Goal: Task Accomplishment & Management: Complete application form

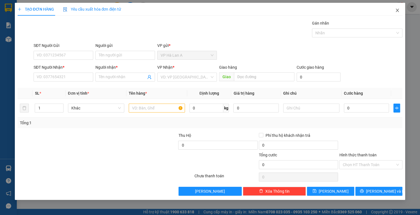
click at [396, 9] on icon "close" at bounding box center [397, 10] width 3 height 3
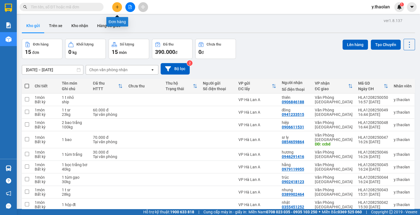
click at [117, 7] on icon "plus" at bounding box center [117, 6] width 0 height 3
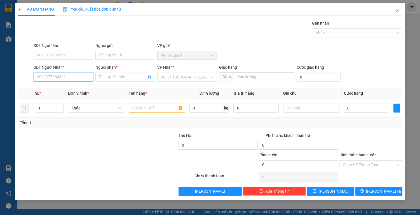
click at [63, 78] on input "SĐT Người Nhận *" at bounding box center [64, 77] width 60 height 9
click at [67, 90] on div "0932452172 - hoàng" at bounding box center [63, 88] width 53 height 6
type input "0932452172"
type input "hoàng"
type input "0932452172"
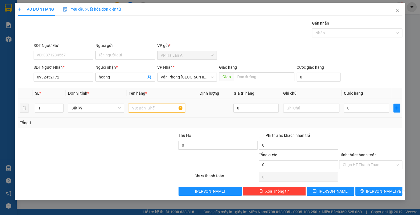
click at [143, 108] on input "text" at bounding box center [157, 108] width 56 height 9
type input "1 t"
click at [307, 107] on input "text" at bounding box center [311, 108] width 56 height 9
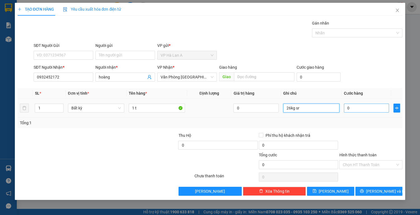
type input "26kg sr"
click at [350, 108] on input "0" at bounding box center [366, 108] width 45 height 9
type input "6"
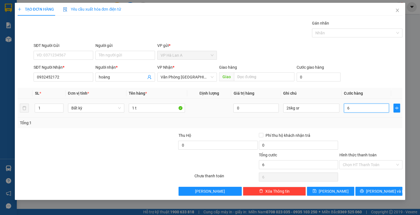
type input "60"
type input "60.000"
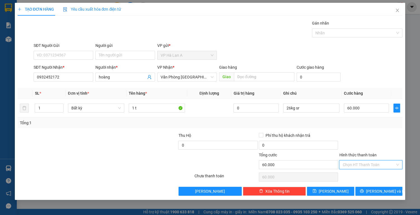
click at [354, 163] on input "Hình thức thanh toán" at bounding box center [368, 165] width 53 height 8
drag, startPoint x: 354, startPoint y: 171, endPoint x: 351, endPoint y: 177, distance: 6.4
click at [354, 171] on div "Transit Pickup Surcharge Ids Transit Deliver Surcharge Ids Transit Deliver Surc…" at bounding box center [210, 108] width 385 height 176
click at [361, 165] on input "Hình thức thanh toán" at bounding box center [368, 165] width 53 height 8
click at [361, 177] on div "Tại văn phòng" at bounding box center [370, 176] width 57 height 6
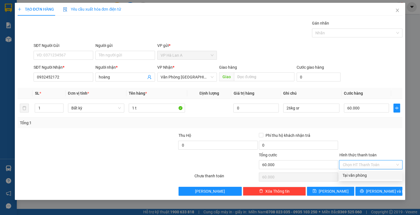
type input "0"
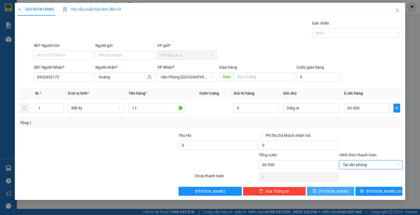
drag, startPoint x: 336, startPoint y: 189, endPoint x: 313, endPoint y: 175, distance: 27.3
click at [336, 189] on span "[PERSON_NAME]" at bounding box center [334, 192] width 30 height 6
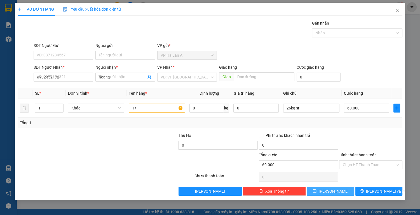
type input "0"
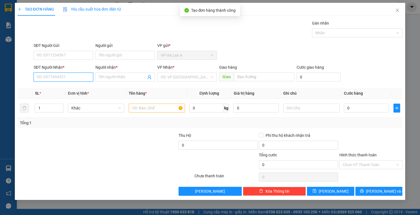
click at [73, 79] on input "SĐT Người Nhận *" at bounding box center [64, 77] width 60 height 9
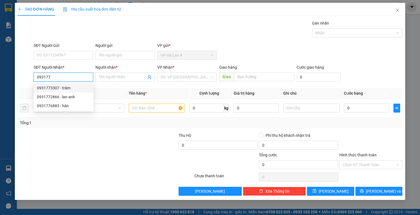
click at [73, 87] on div "0931773307 - trâm" at bounding box center [63, 88] width 53 height 6
type input "0931773307"
type input "trâm"
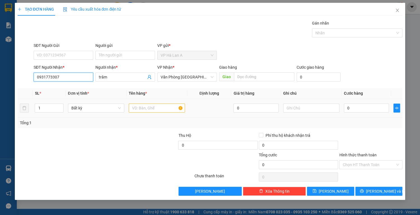
type input "0931773307"
click at [143, 107] on input "text" at bounding box center [157, 108] width 56 height 9
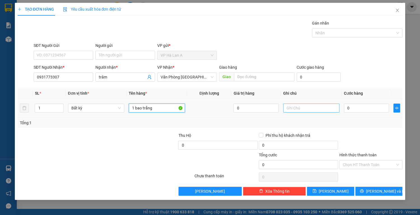
type input "1 bao trắng"
click at [296, 108] on input "text" at bounding box center [311, 108] width 56 height 9
type input "49kg sr"
click at [353, 108] on input "0" at bounding box center [366, 108] width 45 height 9
type input "1"
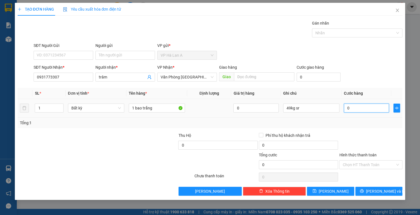
type input "1"
type input "13"
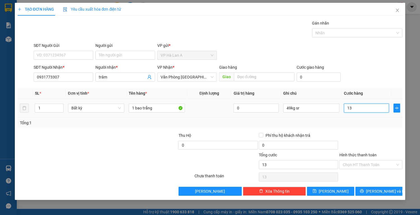
type input "130"
type input "130.000"
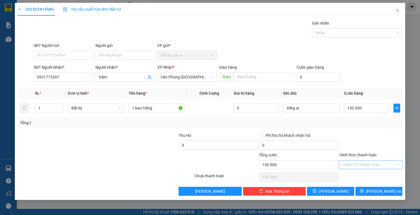
click at [351, 163] on input "Hình thức thanh toán" at bounding box center [368, 165] width 53 height 8
drag, startPoint x: 355, startPoint y: 175, endPoint x: 349, endPoint y: 178, distance: 7.0
click at [355, 175] on div "Tại văn phòng" at bounding box center [370, 176] width 57 height 6
type input "0"
drag, startPoint x: 336, startPoint y: 189, endPoint x: 291, endPoint y: 175, distance: 46.9
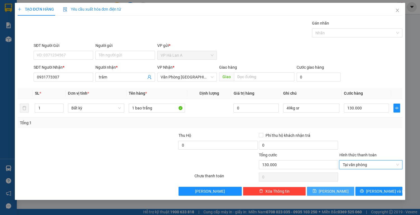
click at [336, 189] on span "[PERSON_NAME]" at bounding box center [334, 192] width 30 height 6
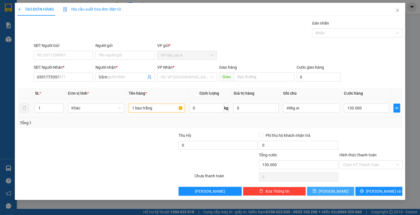
type input "0"
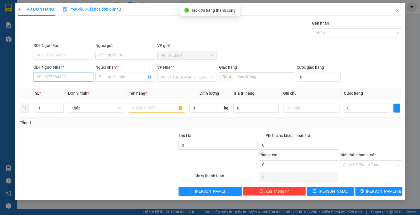
click at [65, 76] on input "SĐT Người Nhận *" at bounding box center [64, 77] width 60 height 9
drag, startPoint x: 71, startPoint y: 88, endPoint x: 85, endPoint y: 92, distance: 14.4
click at [71, 88] on div "0902269085 - quân" at bounding box center [63, 88] width 53 height 6
type input "0902269085"
type input "quân"
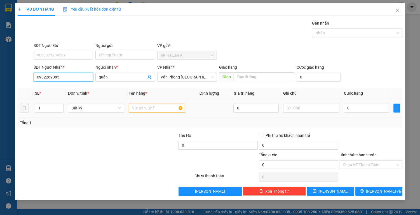
type input "0902269085"
click at [143, 107] on input "text" at bounding box center [157, 108] width 56 height 9
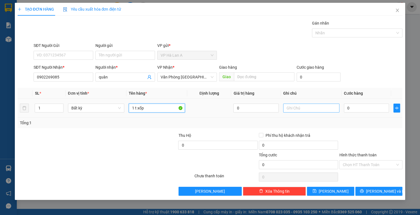
type input "1 t xốp"
click at [292, 107] on input "text" at bounding box center [311, 108] width 56 height 9
click at [303, 107] on input "ship 23kg sr" at bounding box center [311, 108] width 56 height 9
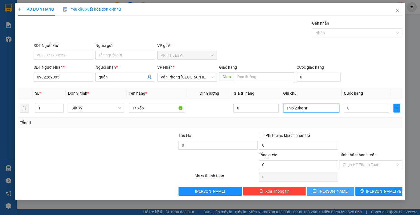
type input "ship 23kg sr"
click at [328, 189] on button "[PERSON_NAME]" at bounding box center [330, 191] width 47 height 9
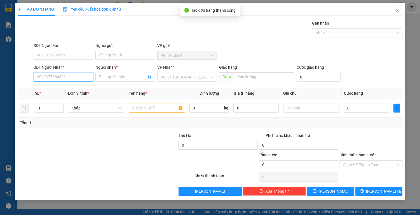
click at [63, 76] on input "SĐT Người Nhận *" at bounding box center [64, 77] width 60 height 9
click at [73, 90] on div "0987744431 - nữ" at bounding box center [63, 88] width 53 height 6
type input "0987744431"
type input "nữ"
type input "0987744431"
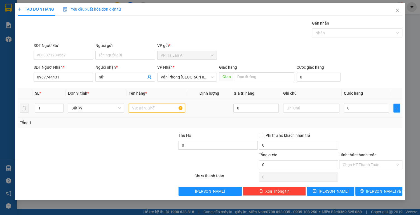
click at [137, 107] on input "text" at bounding box center [157, 108] width 56 height 9
type input "1 t"
click at [355, 107] on input "0" at bounding box center [366, 108] width 45 height 9
type input "6"
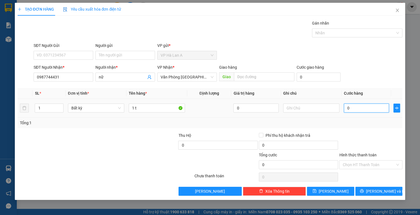
type input "6"
type input "60"
type input "60.000"
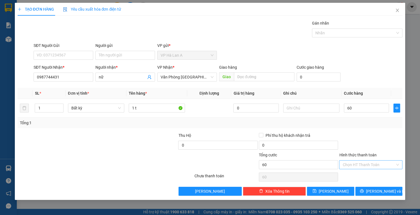
type input "60.000"
click at [357, 163] on input "Hình thức thanh toán" at bounding box center [368, 165] width 53 height 8
click at [355, 172] on div "Tại văn phòng" at bounding box center [370, 175] width 63 height 9
type input "0"
click at [331, 191] on span "[PERSON_NAME]" at bounding box center [334, 192] width 30 height 6
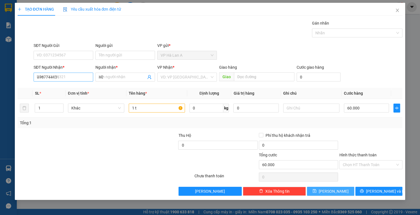
type input "0"
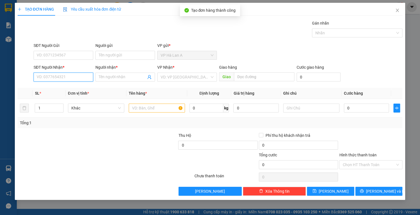
click at [69, 77] on input "SĐT Người Nhận *" at bounding box center [64, 77] width 60 height 9
click at [75, 86] on div "0914882129 -" at bounding box center [63, 88] width 53 height 6
type input "0914882129"
type input "duy hòa"
type input "0914882129"
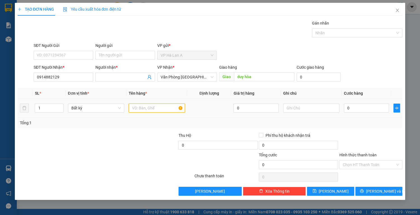
click at [147, 106] on input "text" at bounding box center [157, 108] width 56 height 9
type input "1 t"
click at [320, 192] on button "[PERSON_NAME]" at bounding box center [330, 191] width 47 height 9
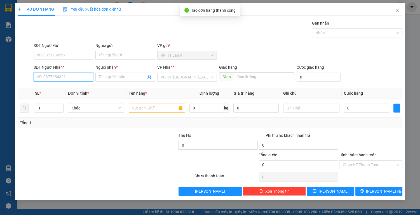
click at [62, 76] on input "SĐT Người Nhận *" at bounding box center [64, 77] width 60 height 9
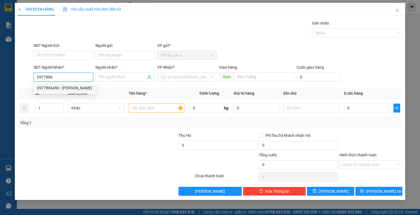
click at [73, 88] on div "0977886456 - [PERSON_NAME]" at bounding box center [64, 88] width 55 height 6
type input "0977886456"
type input "hoàng anh"
type input "0977886456"
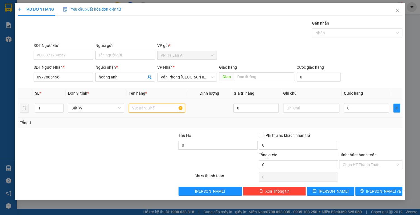
click at [144, 107] on input "text" at bounding box center [157, 108] width 56 height 9
type input "1 t"
click at [292, 105] on input "text" at bounding box center [311, 108] width 56 height 9
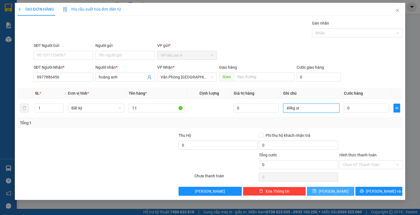
type input "49kg sr"
click at [329, 191] on button "[PERSON_NAME]" at bounding box center [330, 191] width 47 height 9
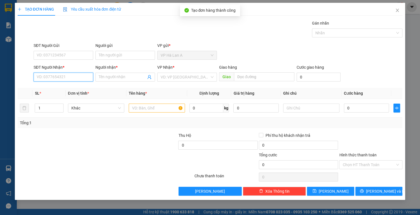
click at [78, 77] on input "SĐT Người Nhận *" at bounding box center [64, 77] width 60 height 9
type input "0963126352"
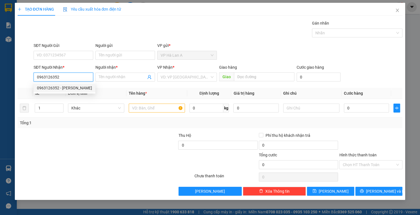
click at [73, 89] on div "0963126352 - [PERSON_NAME]" at bounding box center [64, 88] width 55 height 6
type input "[PERSON_NAME]"
type input "cv q.trung"
type input "0963126352"
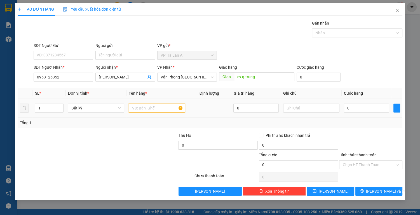
click at [148, 112] on input "text" at bounding box center [157, 108] width 56 height 9
type input "1 t xốp"
click at [352, 109] on input "0" at bounding box center [366, 108] width 45 height 9
type input "4"
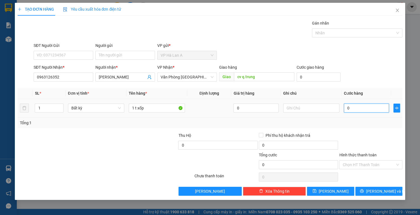
type input "4"
type input "40"
type input "40.000"
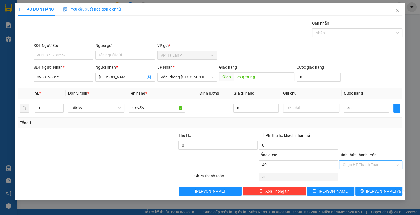
type input "40.000"
click at [351, 163] on input "Hình thức thanh toán" at bounding box center [368, 165] width 53 height 8
drag, startPoint x: 350, startPoint y: 173, endPoint x: 343, endPoint y: 180, distance: 10.1
click at [350, 173] on div "Tại văn phòng" at bounding box center [370, 176] width 57 height 6
type input "0"
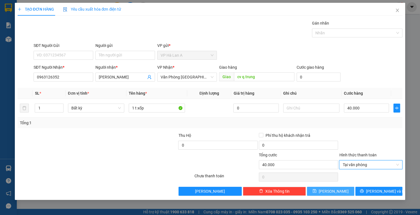
drag, startPoint x: 338, startPoint y: 191, endPoint x: 329, endPoint y: 184, distance: 11.5
click at [338, 191] on button "[PERSON_NAME]" at bounding box center [330, 191] width 47 height 9
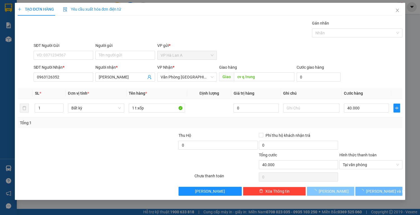
type input "0"
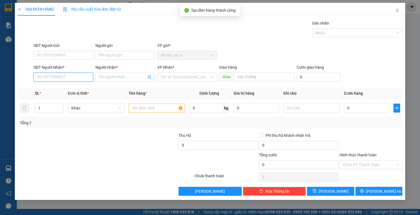
click at [64, 78] on input "SĐT Người Nhận *" at bounding box center [64, 77] width 60 height 9
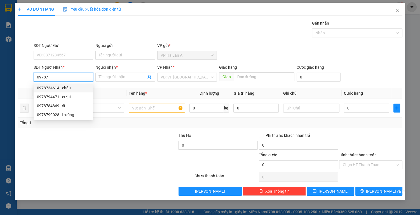
click at [74, 89] on div "0978734614 - châu" at bounding box center [63, 88] width 53 height 6
type input "0978734614"
type input "châu"
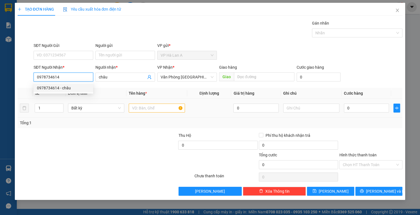
type input "0978734614"
click at [147, 111] on input "text" at bounding box center [157, 108] width 56 height 9
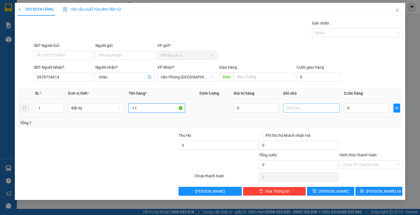
type input "1 t"
click at [295, 106] on input "text" at bounding box center [311, 108] width 56 height 9
type input "ship"
click at [355, 109] on input "0" at bounding box center [366, 108] width 45 height 9
type input "9"
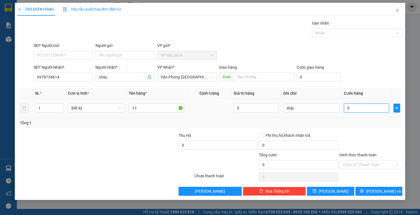
type input "9"
type input "90"
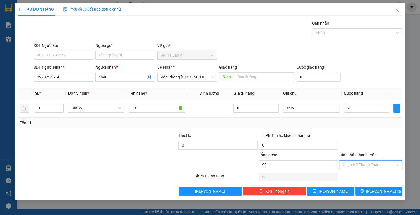
type input "90.000"
click at [355, 163] on input "Hình thức thanh toán" at bounding box center [368, 165] width 53 height 8
click at [355, 174] on div "Tại văn phòng" at bounding box center [370, 176] width 57 height 6
type input "0"
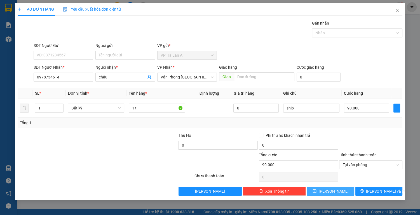
click at [337, 189] on button "[PERSON_NAME]" at bounding box center [330, 191] width 47 height 9
type input "0"
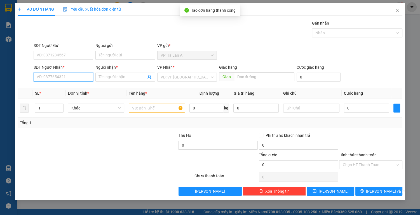
click at [65, 76] on input "SĐT Người Nhận *" at bounding box center [64, 77] width 60 height 9
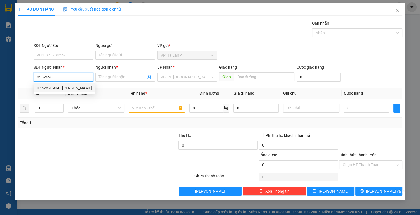
drag, startPoint x: 61, startPoint y: 88, endPoint x: 76, endPoint y: 92, distance: 16.3
click at [61, 88] on div "0352620904 - [PERSON_NAME]" at bounding box center [64, 88] width 55 height 6
type input "0352620904"
type input "ngọc"
type input "0352620904"
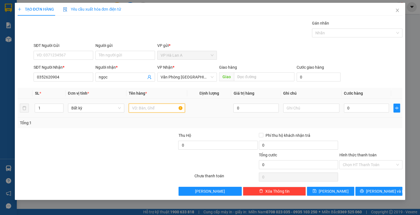
click at [141, 109] on input "text" at bounding box center [157, 108] width 56 height 9
type input "1 t"
click at [299, 110] on input "text" at bounding box center [311, 108] width 56 height 9
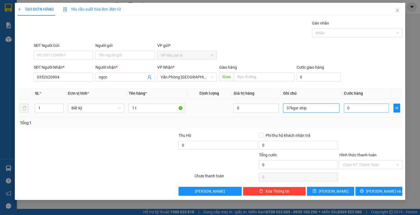
type input "37kgsr ship"
click at [354, 105] on input "0" at bounding box center [366, 108] width 45 height 9
type input "1"
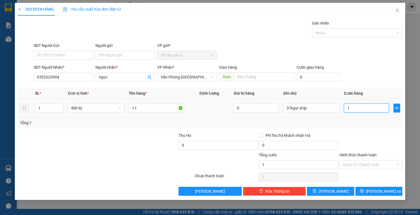
type input "10"
type input "100"
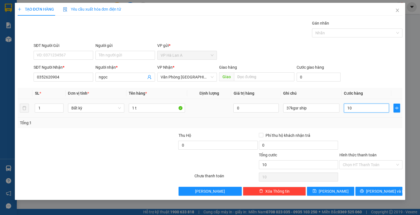
type input "100"
type input "100.000"
click at [356, 166] on input "Hình thức thanh toán" at bounding box center [368, 165] width 53 height 8
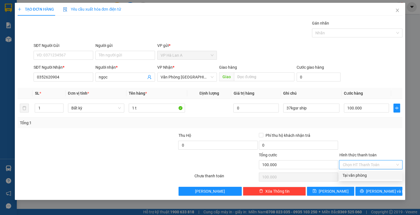
click at [358, 173] on div "Tại văn phòng" at bounding box center [370, 176] width 57 height 6
type input "0"
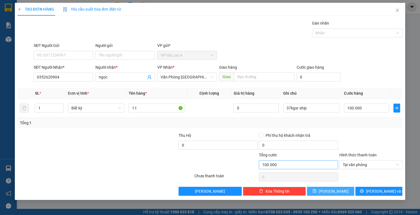
drag, startPoint x: 336, startPoint y: 192, endPoint x: 306, endPoint y: 161, distance: 42.7
click at [335, 191] on span "[PERSON_NAME]" at bounding box center [334, 192] width 30 height 6
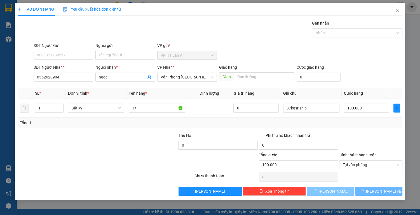
type input "0"
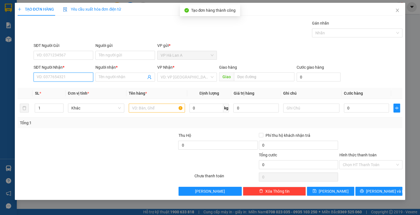
click at [70, 77] on input "SĐT Người Nhận *" at bounding box center [64, 77] width 60 height 9
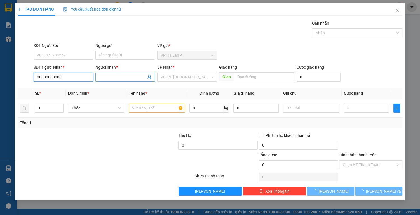
type input "00000000000"
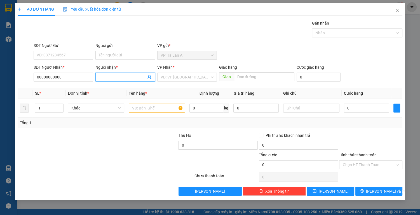
click at [123, 75] on input "Người nhận *" at bounding box center [122, 77] width 47 height 6
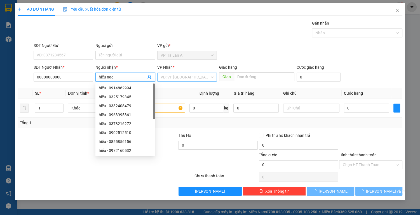
type input "hiếu nạc"
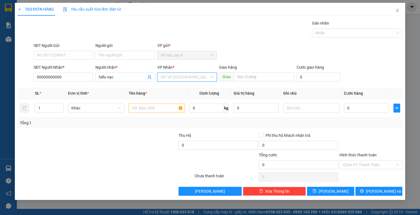
click at [191, 75] on input "search" at bounding box center [185, 77] width 49 height 8
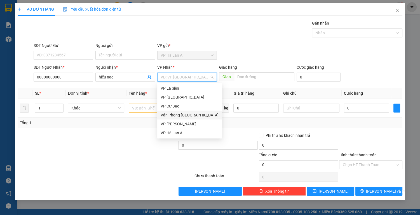
click at [197, 114] on div "Văn Phòng [GEOGRAPHIC_DATA]" at bounding box center [190, 115] width 58 height 6
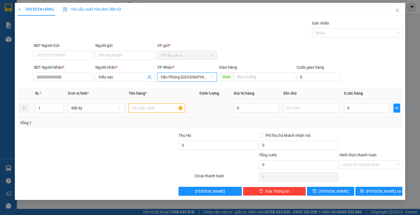
click at [144, 106] on input "text" at bounding box center [157, 108] width 56 height 9
click at [143, 110] on input "text" at bounding box center [157, 108] width 56 height 9
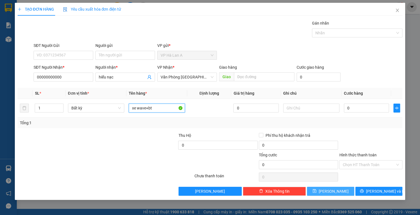
type input "xe wave+bt"
click at [327, 189] on button "[PERSON_NAME]" at bounding box center [330, 191] width 47 height 9
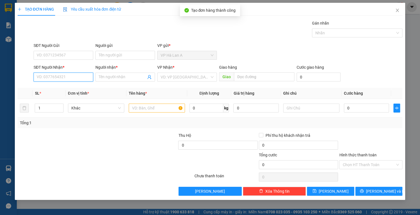
click at [63, 76] on input "SĐT Người Nhận *" at bounding box center [64, 77] width 60 height 9
click at [62, 88] on div "0909426892 - nam" at bounding box center [63, 88] width 53 height 6
type input "0909426892"
type input "nam"
type input "0909426892"
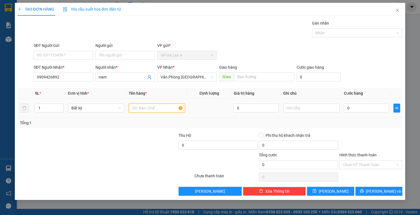
click at [140, 107] on input "text" at bounding box center [157, 108] width 56 height 9
type input "2 t"
click at [312, 110] on input "text" at bounding box center [311, 108] width 56 height 9
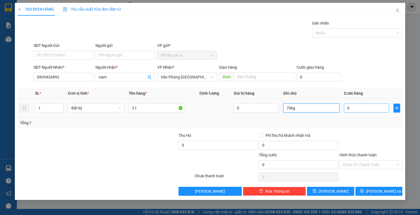
type input "70kg"
click at [353, 107] on input "0" at bounding box center [366, 108] width 45 height 9
type input "1"
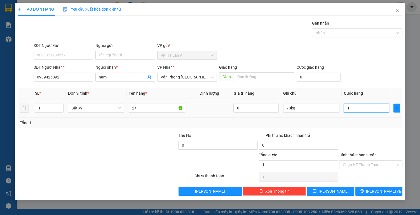
type input "17"
type input "1.701"
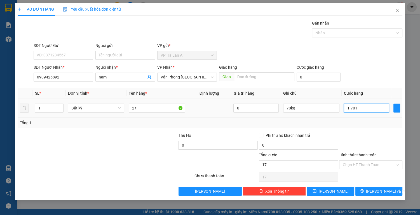
type input "1.701"
type input "170"
type input "170.000"
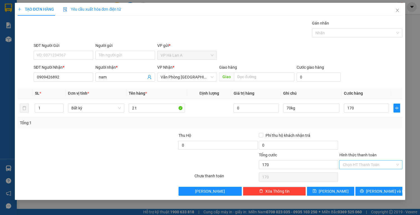
type input "170.000"
click at [358, 163] on input "Hình thức thanh toán" at bounding box center [368, 165] width 53 height 8
click at [360, 173] on div "Tại văn phòng" at bounding box center [370, 176] width 57 height 6
type input "0"
click at [335, 190] on span "[PERSON_NAME]" at bounding box center [334, 192] width 30 height 6
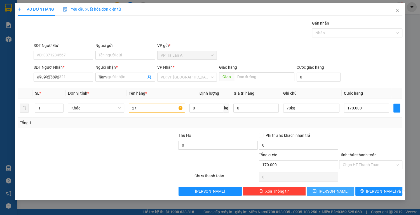
type input "0"
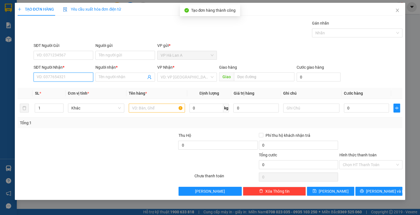
click at [68, 79] on input "SĐT Người Nhận *" at bounding box center [64, 77] width 60 height 9
click at [77, 89] on div "0903986933 - o nguyệt" at bounding box center [63, 88] width 53 height 6
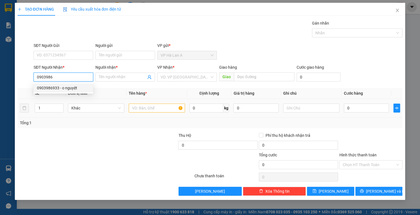
type input "0903986933"
type input "o nguyệt"
type input "cv q.trung"
type input "0903986933"
click at [142, 109] on input "text" at bounding box center [157, 108] width 56 height 9
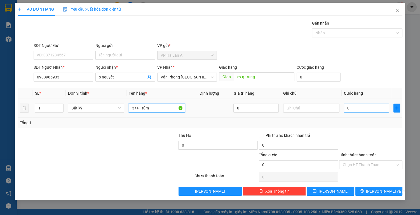
type input "3 t+1 túm"
click at [356, 108] on input "0" at bounding box center [366, 108] width 45 height 9
type input "1"
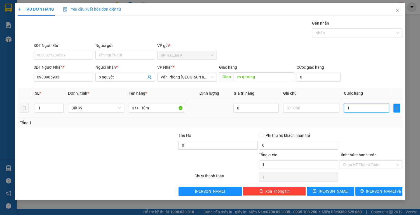
type input "15"
type input "150"
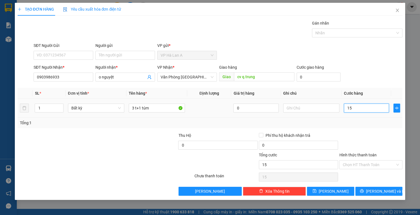
type input "150"
type input "150.000"
click at [354, 161] on input "Hình thức thanh toán" at bounding box center [368, 165] width 53 height 8
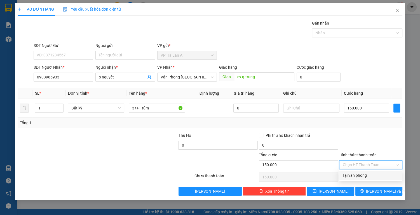
drag, startPoint x: 358, startPoint y: 175, endPoint x: 341, endPoint y: 184, distance: 19.6
click at [358, 176] on div "Tại văn phòng" at bounding box center [370, 176] width 57 height 6
type input "0"
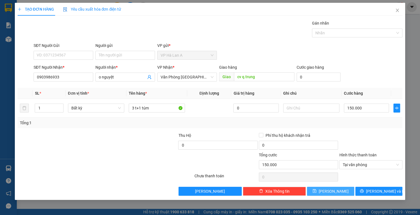
click at [333, 194] on span "[PERSON_NAME]" at bounding box center [334, 192] width 30 height 6
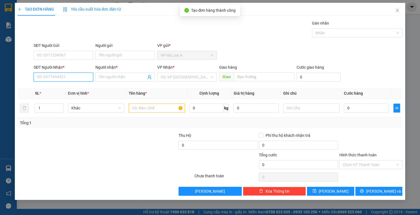
click at [68, 78] on input "SĐT Người Nhận *" at bounding box center [64, 77] width 60 height 9
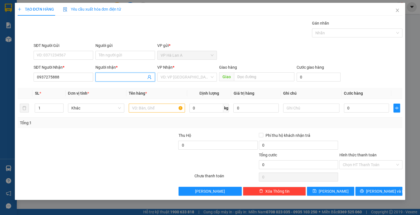
click at [121, 76] on input "Người nhận *" at bounding box center [122, 77] width 47 height 6
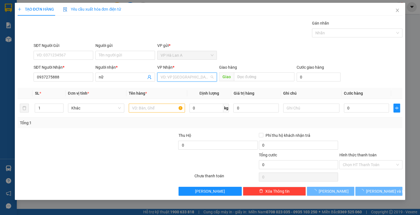
click at [184, 76] on input "search" at bounding box center [185, 77] width 49 height 8
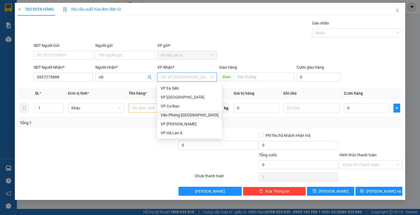
click at [191, 113] on div "Văn Phòng [GEOGRAPHIC_DATA]" at bounding box center [190, 115] width 58 height 6
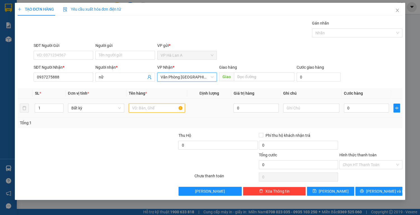
click at [145, 108] on input "text" at bounding box center [157, 108] width 56 height 9
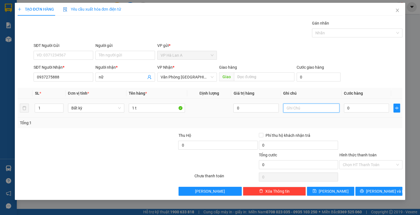
click at [308, 110] on input "text" at bounding box center [311, 108] width 56 height 9
click at [310, 111] on input "36kg" at bounding box center [311, 108] width 56 height 9
click at [336, 195] on button "[PERSON_NAME]" at bounding box center [330, 191] width 47 height 9
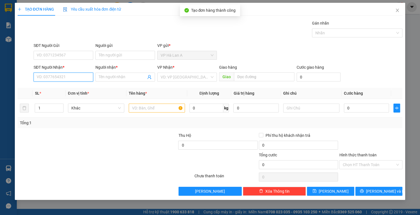
click at [69, 77] on input "SĐT Người Nhận *" at bounding box center [64, 77] width 60 height 9
click at [77, 88] on div "0932440998 - yến" at bounding box center [63, 88] width 53 height 6
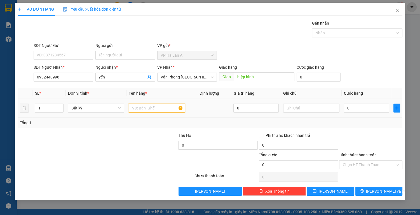
click at [149, 107] on input "text" at bounding box center [157, 108] width 56 height 9
click at [359, 110] on input "0" at bounding box center [366, 108] width 45 height 9
click at [356, 164] on input "Hình thức thanh toán" at bounding box center [368, 165] width 53 height 8
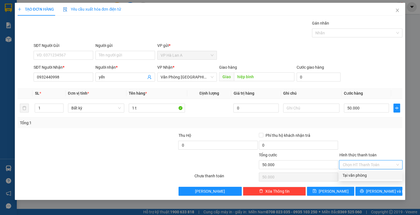
drag, startPoint x: 359, startPoint y: 173, endPoint x: 353, endPoint y: 177, distance: 6.6
click at [358, 175] on div "Tại văn phòng" at bounding box center [370, 176] width 57 height 6
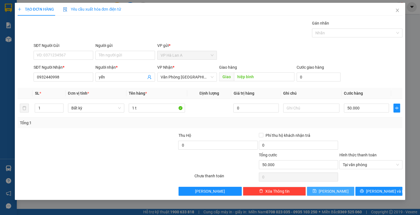
click at [333, 192] on span "[PERSON_NAME]" at bounding box center [334, 192] width 30 height 6
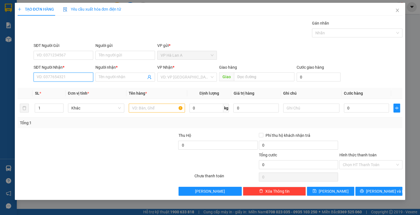
click at [62, 77] on input "SĐT Người Nhận *" at bounding box center [64, 77] width 60 height 9
click at [109, 79] on input "Người nhận *" at bounding box center [122, 77] width 47 height 6
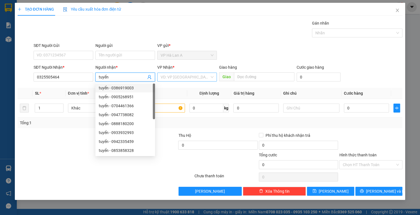
click at [172, 76] on input "search" at bounding box center [185, 77] width 49 height 8
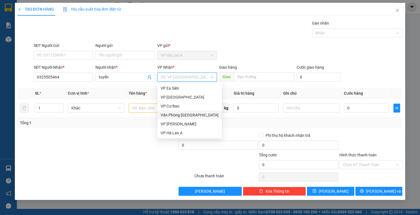
click at [184, 113] on div "Văn Phòng [GEOGRAPHIC_DATA]" at bounding box center [190, 115] width 58 height 6
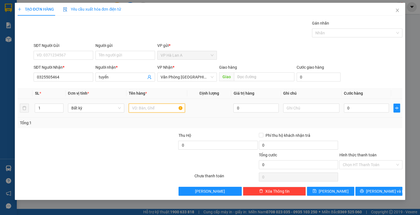
click at [140, 106] on input "text" at bounding box center [157, 108] width 56 height 9
click at [353, 107] on input "0" at bounding box center [366, 108] width 45 height 9
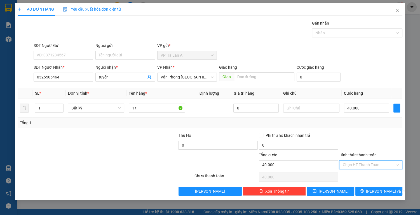
click at [353, 161] on input "Hình thức thanh toán" at bounding box center [368, 165] width 53 height 8
click at [359, 177] on div "Tại văn phòng" at bounding box center [370, 176] width 57 height 6
click at [337, 190] on button "[PERSON_NAME]" at bounding box center [330, 191] width 47 height 9
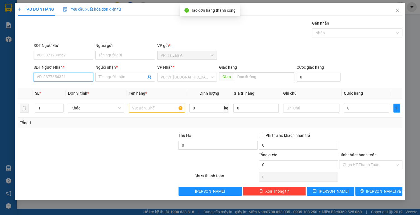
click at [61, 76] on input "SĐT Người Nhận *" at bounding box center [64, 77] width 60 height 9
click at [65, 88] on div "0837083889 - phong" at bounding box center [63, 88] width 53 height 6
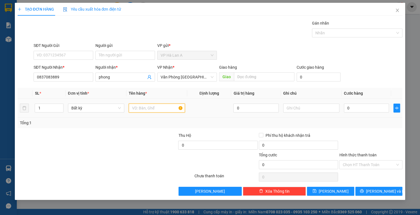
click at [142, 107] on input "text" at bounding box center [157, 108] width 56 height 9
click at [329, 191] on button "[PERSON_NAME]" at bounding box center [330, 191] width 47 height 9
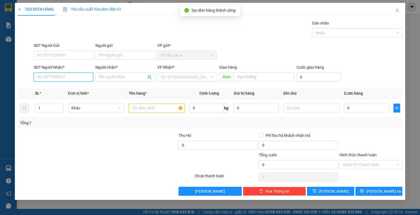
click at [56, 78] on input "SĐT Người Nhận *" at bounding box center [64, 77] width 60 height 9
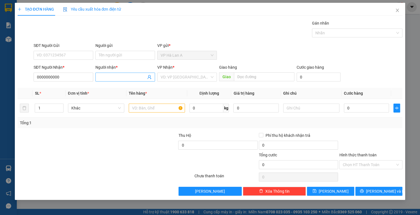
click at [106, 76] on input "Người nhận *" at bounding box center [122, 77] width 47 height 6
click at [184, 79] on input "search" at bounding box center [185, 77] width 49 height 8
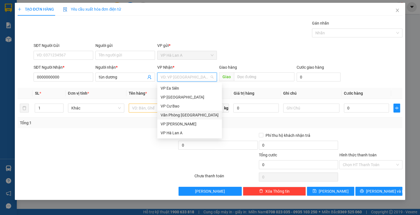
click at [194, 118] on div "Văn Phòng [GEOGRAPHIC_DATA]" at bounding box center [190, 115] width 58 height 6
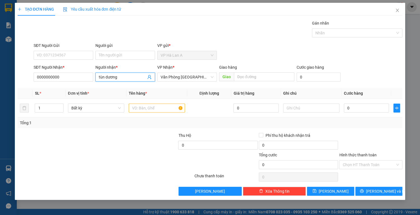
click at [104, 76] on input "tùn dương" at bounding box center [122, 77] width 47 height 6
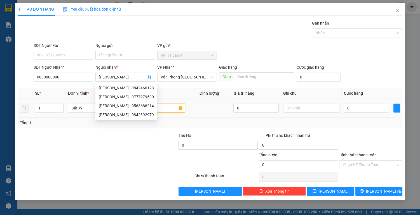
click at [168, 109] on input "text" at bounding box center [157, 108] width 56 height 9
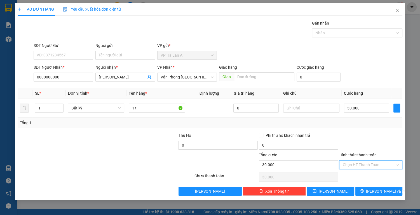
click at [362, 165] on input "Hình thức thanh toán" at bounding box center [368, 165] width 53 height 8
click at [363, 174] on div "Tại văn phòng" at bounding box center [370, 176] width 57 height 6
click at [333, 191] on span "[PERSON_NAME]" at bounding box center [334, 192] width 30 height 6
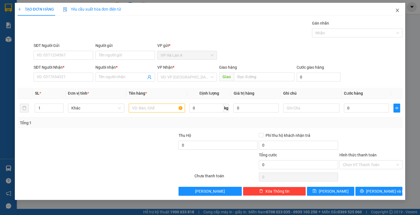
click at [396, 11] on icon "close" at bounding box center [397, 10] width 4 height 4
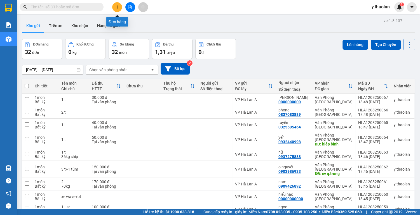
click at [116, 8] on icon "plus" at bounding box center [117, 7] width 4 height 4
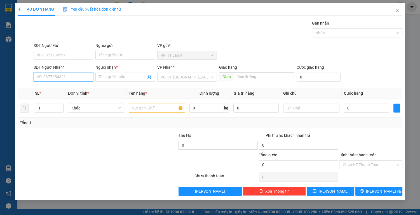
click at [63, 78] on input "SĐT Người Nhận *" at bounding box center [64, 77] width 60 height 9
click at [114, 77] on input "Người nhận *" at bounding box center [122, 77] width 47 height 6
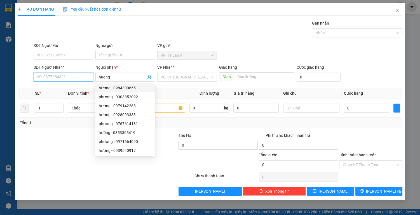
click at [81, 78] on input "SĐT Người Nhận *" at bounding box center [64, 77] width 60 height 9
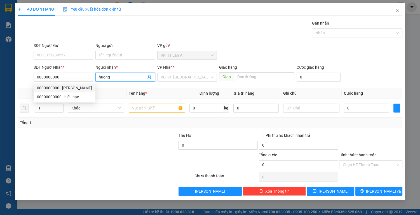
click at [125, 77] on input "huong" at bounding box center [122, 77] width 47 height 6
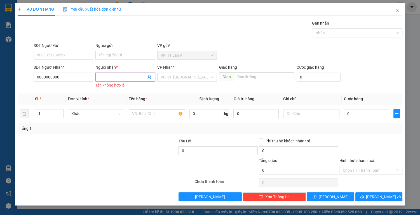
click at [118, 78] on input "Người nhận *" at bounding box center [122, 77] width 47 height 6
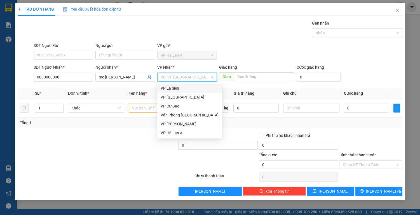
click at [180, 79] on input "search" at bounding box center [185, 77] width 49 height 8
click at [179, 116] on div "Văn Phòng [GEOGRAPHIC_DATA]" at bounding box center [190, 115] width 58 height 6
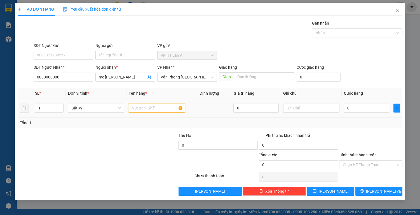
click at [150, 108] on input "text" at bounding box center [157, 108] width 56 height 9
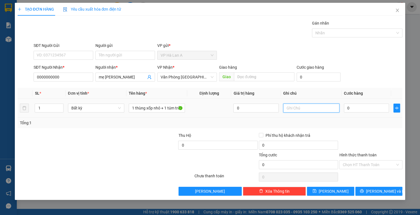
click at [309, 110] on input "text" at bounding box center [311, 108] width 56 height 9
click at [365, 107] on input "0" at bounding box center [366, 108] width 45 height 9
click at [329, 193] on button "[PERSON_NAME]" at bounding box center [330, 191] width 47 height 9
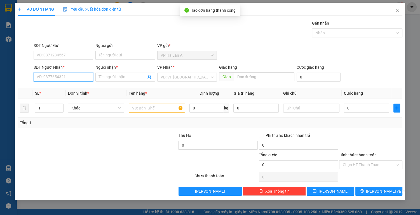
click at [70, 77] on input "SĐT Người Nhận *" at bounding box center [64, 77] width 60 height 9
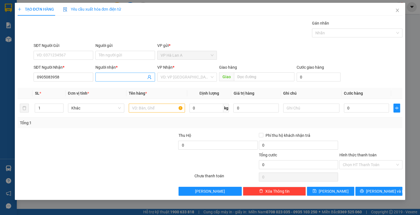
click at [110, 77] on input "Người nhận *" at bounding box center [122, 77] width 47 height 6
click at [170, 77] on input "search" at bounding box center [185, 77] width 49 height 8
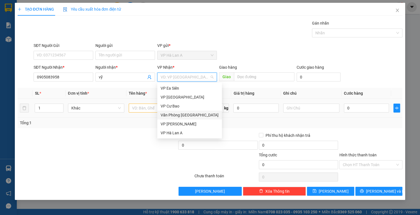
click at [171, 115] on div "Văn Phòng [GEOGRAPHIC_DATA]" at bounding box center [190, 115] width 58 height 6
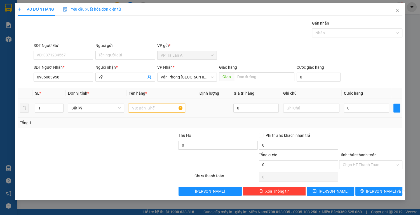
click at [145, 107] on input "text" at bounding box center [157, 108] width 56 height 9
click at [360, 109] on input "0" at bounding box center [366, 108] width 45 height 9
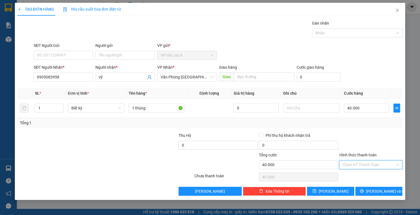
click at [372, 166] on input "Hình thức thanh toán" at bounding box center [368, 165] width 53 height 8
click at [363, 177] on div "Tại văn phòng" at bounding box center [370, 176] width 57 height 6
click at [397, 10] on icon "close" at bounding box center [397, 10] width 4 height 4
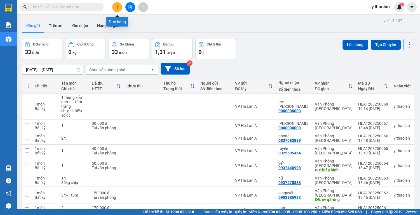
click at [117, 7] on icon "plus" at bounding box center [117, 7] width 4 height 4
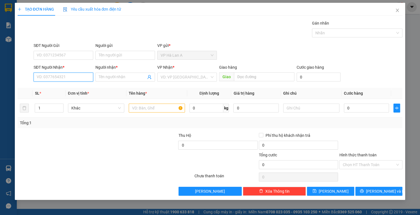
click at [76, 77] on input "SĐT Người Nhận *" at bounding box center [64, 77] width 60 height 9
click at [123, 77] on input "Người nhận *" at bounding box center [122, 77] width 47 height 6
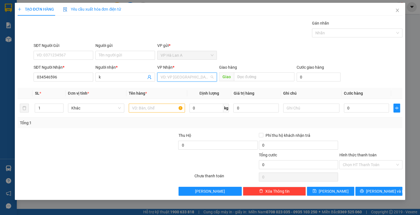
click at [194, 79] on input "search" at bounding box center [185, 77] width 49 height 8
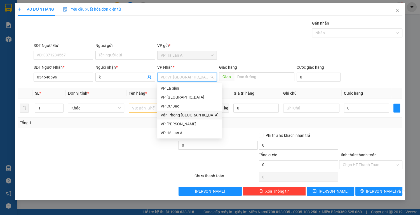
click at [180, 115] on div "Văn Phòng [GEOGRAPHIC_DATA]" at bounding box center [190, 115] width 58 height 6
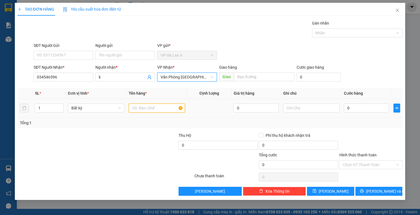
click at [144, 108] on input "text" at bounding box center [157, 108] width 56 height 9
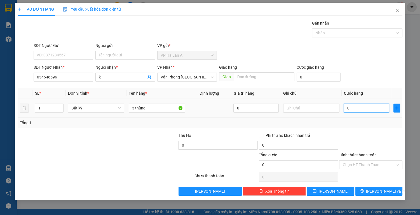
click at [353, 108] on input "0" at bounding box center [366, 108] width 45 height 9
click at [353, 108] on input "100" at bounding box center [366, 108] width 45 height 9
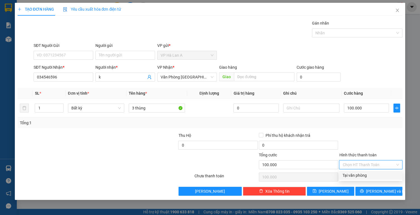
click at [388, 166] on input "Hình thức thanh toán" at bounding box center [368, 165] width 53 height 8
click at [373, 178] on div "Tại văn phòng" at bounding box center [370, 176] width 57 height 6
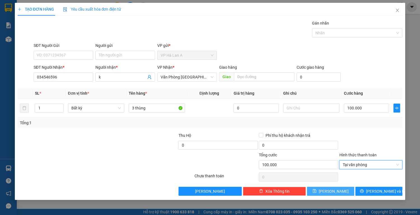
click at [331, 192] on span "[PERSON_NAME]" at bounding box center [334, 192] width 30 height 6
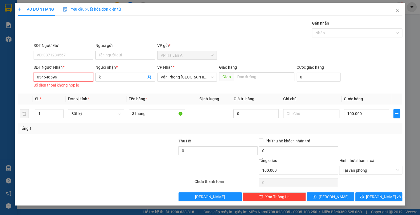
click at [39, 76] on input "034546596" at bounding box center [64, 77] width 60 height 9
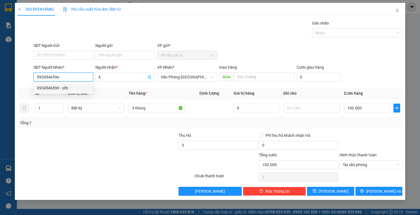
click at [60, 90] on div "0934546596 - yến" at bounding box center [63, 88] width 53 height 6
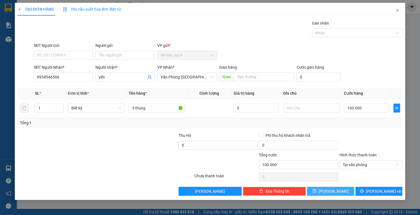
click at [336, 191] on span "[PERSON_NAME]" at bounding box center [334, 192] width 30 height 6
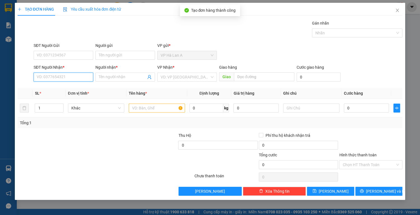
click at [77, 77] on input "SĐT Người Nhận *" at bounding box center [64, 77] width 60 height 9
click at [65, 88] on div "0961999475 - tuyến" at bounding box center [63, 88] width 53 height 6
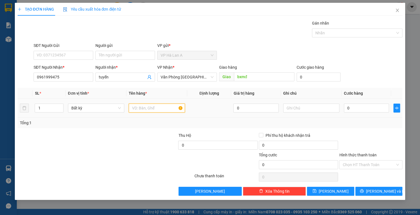
click at [146, 108] on input "text" at bounding box center [157, 108] width 56 height 9
click at [356, 107] on input "0" at bounding box center [366, 108] width 45 height 9
click at [363, 165] on input "Hình thức thanh toán" at bounding box center [368, 165] width 53 height 8
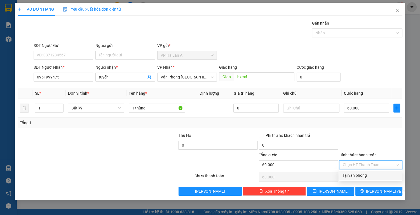
click at [359, 175] on div "Tại văn phòng" at bounding box center [370, 176] width 57 height 6
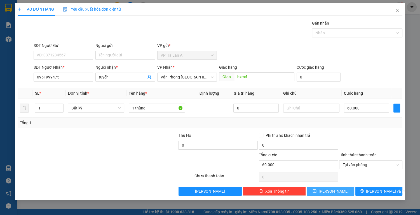
click at [322, 191] on button "[PERSON_NAME]" at bounding box center [330, 191] width 47 height 9
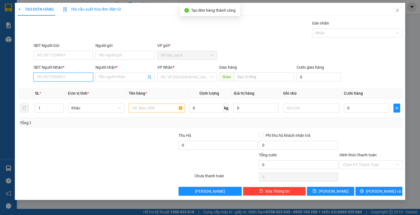
click at [79, 78] on input "SĐT Người Nhận *" at bounding box center [64, 77] width 60 height 9
click at [72, 87] on div "0364375920 - mỹ" at bounding box center [63, 88] width 53 height 6
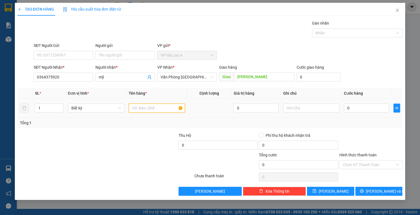
click at [142, 107] on input "text" at bounding box center [157, 108] width 56 height 9
click at [372, 108] on input "0" at bounding box center [366, 108] width 45 height 9
click at [371, 163] on input "Hình thức thanh toán" at bounding box center [368, 165] width 53 height 8
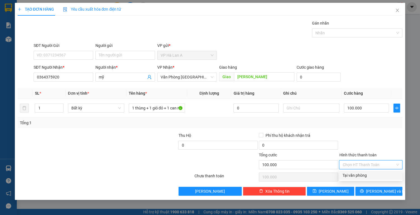
drag, startPoint x: 369, startPoint y: 173, endPoint x: 363, endPoint y: 179, distance: 8.3
click at [368, 173] on div "Tại văn phòng" at bounding box center [370, 176] width 57 height 6
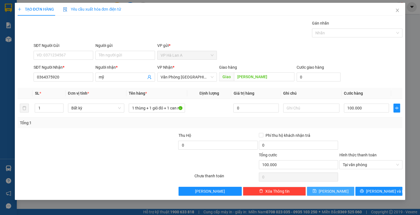
click at [337, 192] on button "[PERSON_NAME]" at bounding box center [330, 191] width 47 height 9
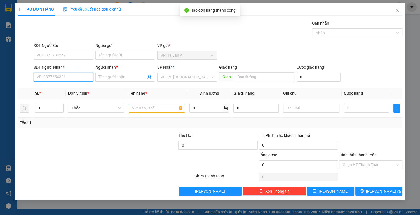
click at [69, 79] on input "SĐT Người Nhận *" at bounding box center [64, 77] width 60 height 9
click at [77, 88] on div "0352468567 - trực" at bounding box center [63, 88] width 53 height 6
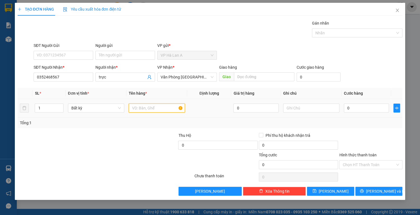
click at [147, 107] on input "text" at bounding box center [157, 108] width 56 height 9
click at [351, 109] on input "0" at bounding box center [366, 108] width 45 height 9
click at [353, 163] on input "Hình thức thanh toán" at bounding box center [368, 165] width 53 height 8
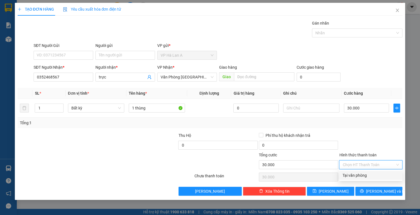
click at [349, 177] on div "Tại văn phòng" at bounding box center [370, 176] width 57 height 6
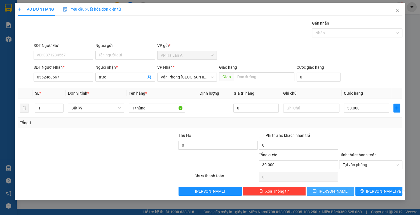
drag, startPoint x: 342, startPoint y: 188, endPoint x: 336, endPoint y: 186, distance: 6.4
click at [342, 188] on button "[PERSON_NAME]" at bounding box center [330, 191] width 47 height 9
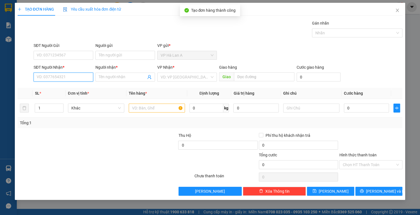
click at [64, 78] on input "SĐT Người Nhận *" at bounding box center [64, 77] width 60 height 9
click at [57, 87] on div "0837094765 - hoa" at bounding box center [63, 88] width 53 height 6
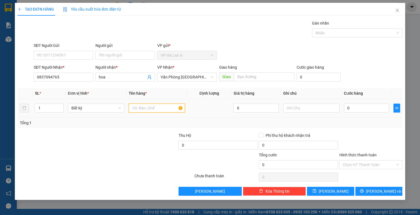
click at [148, 107] on input "text" at bounding box center [157, 108] width 56 height 9
click at [356, 109] on input "0" at bounding box center [366, 108] width 45 height 9
click at [360, 165] on input "Hình thức thanh toán" at bounding box center [368, 165] width 53 height 8
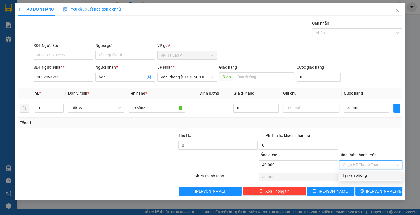
click at [357, 175] on div "Tại văn phòng" at bounding box center [370, 176] width 57 height 6
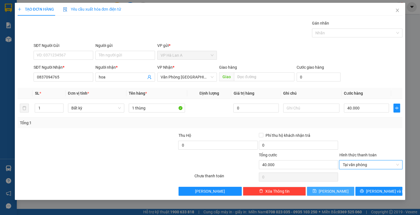
drag, startPoint x: 342, startPoint y: 191, endPoint x: 339, endPoint y: 189, distance: 3.3
click at [341, 191] on button "[PERSON_NAME]" at bounding box center [330, 191] width 47 height 9
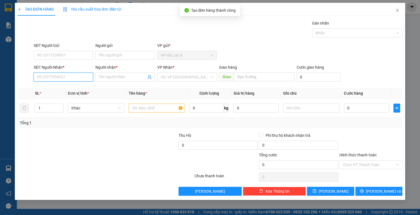
click at [53, 75] on input "SĐT Người Nhận *" at bounding box center [64, 77] width 60 height 9
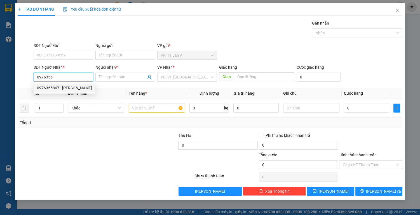
click at [49, 88] on div "0976355867 - [PERSON_NAME]" at bounding box center [64, 88] width 55 height 6
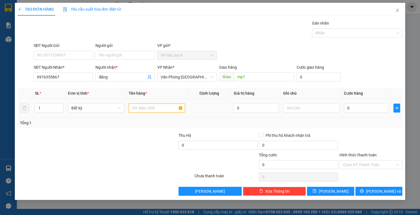
click at [140, 109] on input "text" at bounding box center [157, 108] width 56 height 9
click at [365, 109] on input "0" at bounding box center [366, 108] width 45 height 9
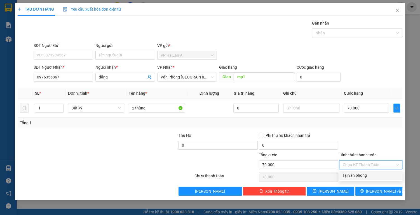
click at [362, 163] on input "Hình thức thanh toán" at bounding box center [368, 165] width 53 height 8
click at [360, 175] on div "Tại văn phòng" at bounding box center [370, 176] width 57 height 6
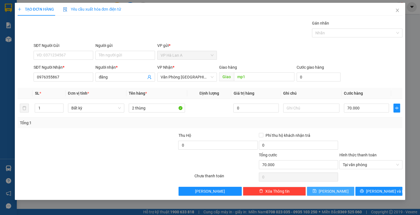
click at [339, 191] on button "[PERSON_NAME]" at bounding box center [330, 191] width 47 height 9
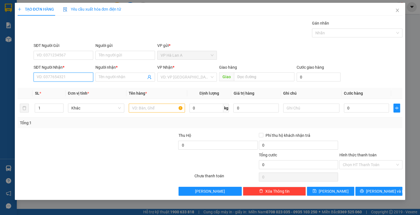
click at [74, 78] on input "SĐT Người Nhận *" at bounding box center [64, 77] width 60 height 9
click at [54, 90] on div "0389279344 - dì bé" at bounding box center [63, 88] width 53 height 6
click at [135, 109] on input "text" at bounding box center [157, 108] width 56 height 9
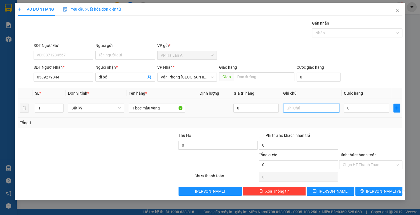
click at [309, 108] on input "text" at bounding box center [311, 108] width 56 height 9
click at [331, 191] on span "[PERSON_NAME]" at bounding box center [334, 192] width 30 height 6
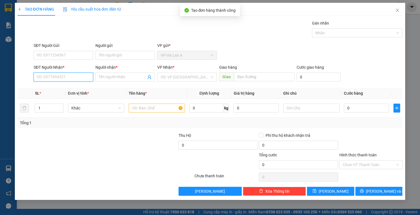
click at [60, 76] on input "SĐT Người Nhận *" at bounding box center [64, 77] width 60 height 9
click at [60, 87] on div "0934500333 - cương" at bounding box center [63, 88] width 53 height 6
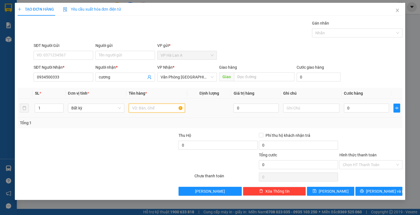
click at [142, 109] on input "text" at bounding box center [157, 108] width 56 height 9
click at [363, 107] on input "0" at bounding box center [366, 108] width 45 height 9
click at [363, 162] on input "Hình thức thanh toán" at bounding box center [368, 165] width 53 height 8
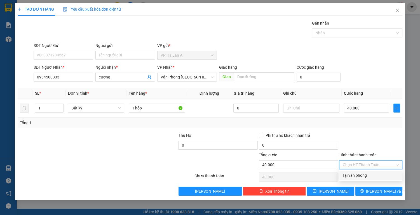
click at [360, 174] on div "Tại văn phòng" at bounding box center [370, 176] width 57 height 6
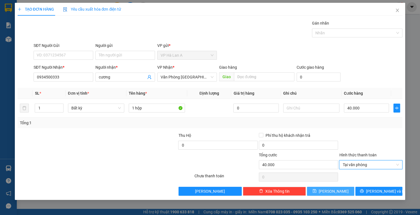
click at [341, 188] on button "[PERSON_NAME]" at bounding box center [330, 191] width 47 height 9
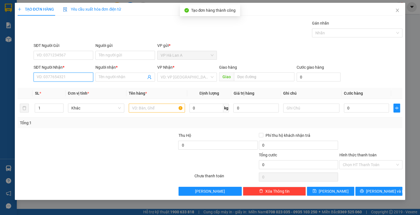
click at [69, 76] on input "SĐT Người Nhận *" at bounding box center [64, 77] width 60 height 9
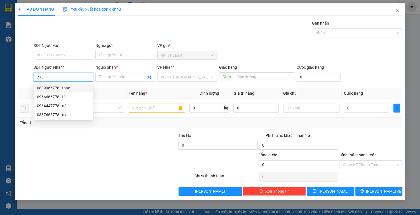
click at [67, 88] on div "0839966778 - thao" at bounding box center [63, 88] width 53 height 6
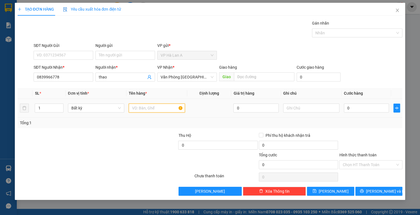
click at [140, 108] on input "text" at bounding box center [157, 108] width 56 height 9
click at [363, 107] on input "0" at bounding box center [366, 108] width 45 height 9
click at [360, 163] on input "Hình thức thanh toán" at bounding box center [368, 165] width 53 height 8
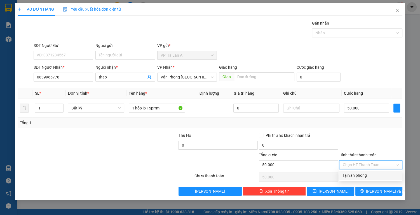
click at [352, 175] on div "Tại văn phòng" at bounding box center [370, 176] width 57 height 6
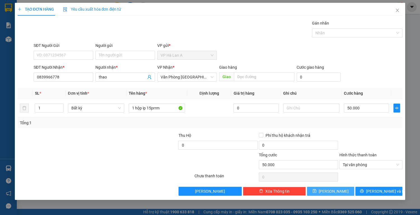
click at [320, 190] on button "[PERSON_NAME]" at bounding box center [330, 191] width 47 height 9
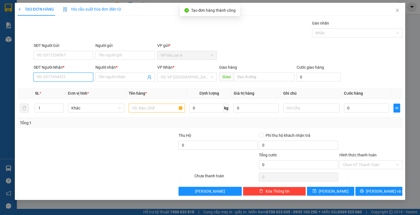
click at [73, 76] on input "SĐT Người Nhận *" at bounding box center [64, 77] width 60 height 9
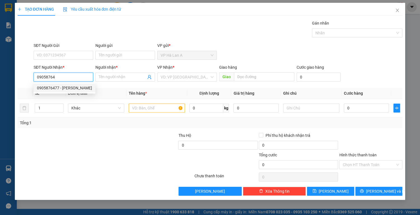
click at [71, 89] on div "0905876477 - [PERSON_NAME]" at bounding box center [64, 88] width 55 height 6
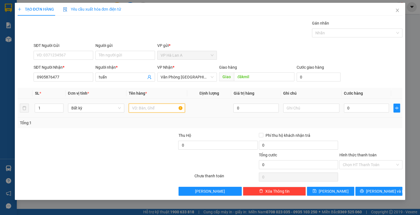
click at [147, 109] on input "text" at bounding box center [157, 108] width 56 height 9
click at [361, 108] on input "0" at bounding box center [366, 108] width 45 height 9
click at [369, 163] on input "Hình thức thanh toán" at bounding box center [368, 165] width 53 height 8
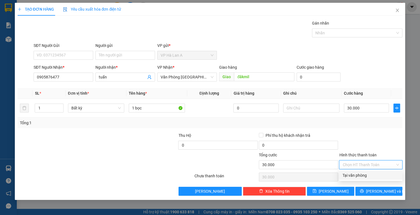
click at [359, 175] on div "Tại văn phòng" at bounding box center [370, 176] width 57 height 6
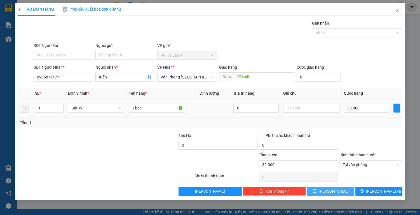
drag, startPoint x: 335, startPoint y: 191, endPoint x: 144, endPoint y: 102, distance: 210.5
click at [335, 190] on span "[PERSON_NAME]" at bounding box center [334, 192] width 30 height 6
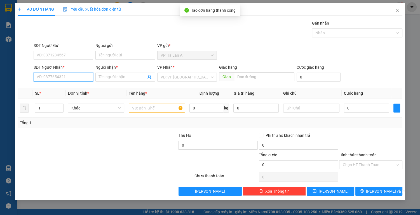
click at [72, 77] on input "SĐT Người Nhận *" at bounding box center [64, 77] width 60 height 9
click at [65, 90] on div "0787952752 - hân" at bounding box center [64, 88] width 60 height 9
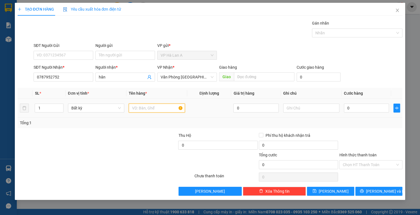
click at [152, 104] on input "text" at bounding box center [157, 108] width 56 height 9
click at [352, 107] on input "0" at bounding box center [366, 108] width 45 height 9
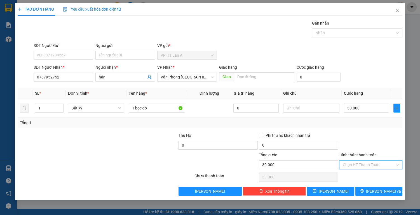
click at [351, 163] on input "Hình thức thanh toán" at bounding box center [368, 165] width 53 height 8
click at [348, 177] on div "Tại văn phòng" at bounding box center [370, 176] width 57 height 6
drag, startPoint x: 341, startPoint y: 192, endPoint x: 330, endPoint y: 187, distance: 12.6
click at [341, 191] on button "[PERSON_NAME]" at bounding box center [330, 191] width 47 height 9
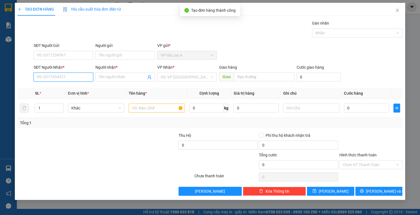
click at [65, 76] on input "SĐT Người Nhận *" at bounding box center [64, 77] width 60 height 9
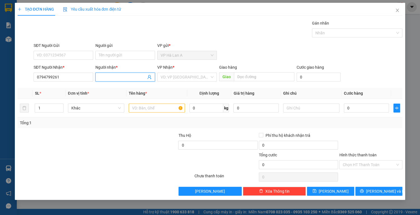
click at [122, 77] on input "Người nhận *" at bounding box center [122, 77] width 47 height 6
click at [178, 77] on input "search" at bounding box center [185, 77] width 49 height 8
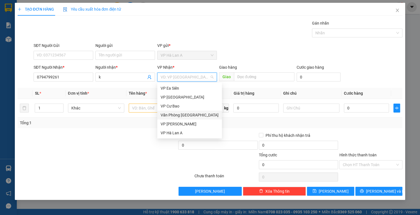
click at [180, 116] on div "Văn Phòng [GEOGRAPHIC_DATA]" at bounding box center [190, 115] width 58 height 6
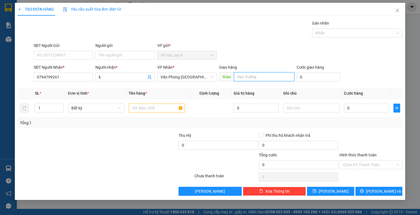
click at [261, 76] on input "text" at bounding box center [264, 76] width 60 height 9
click at [158, 109] on input "text" at bounding box center [157, 108] width 56 height 9
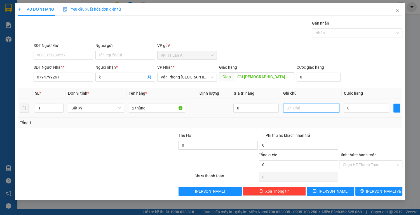
click at [313, 109] on input "text" at bounding box center [311, 108] width 56 height 9
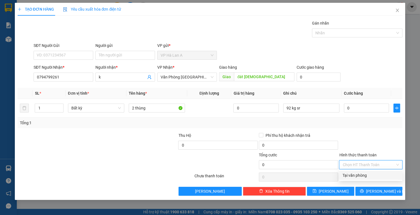
click at [365, 163] on input "Hình thức thanh toán" at bounding box center [368, 165] width 53 height 8
click at [362, 176] on div "Tại văn phòng" at bounding box center [370, 176] width 57 height 6
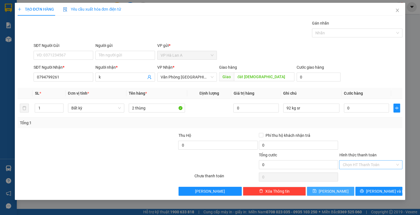
drag, startPoint x: 337, startPoint y: 189, endPoint x: 333, endPoint y: 189, distance: 4.2
click at [337, 189] on button "[PERSON_NAME]" at bounding box center [330, 191] width 47 height 9
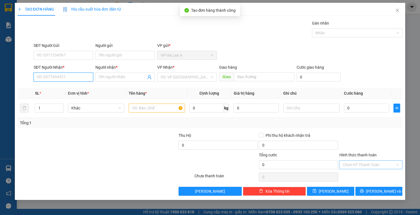
click at [84, 79] on input "SĐT Người Nhận *" at bounding box center [64, 77] width 60 height 9
click at [77, 91] on div "0837083889 - phong" at bounding box center [64, 88] width 60 height 9
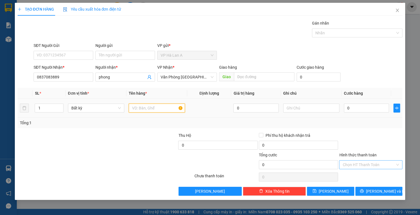
click at [133, 108] on input "text" at bounding box center [157, 108] width 56 height 9
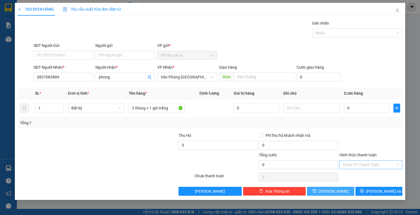
click at [316, 192] on icon "save" at bounding box center [315, 191] width 4 height 4
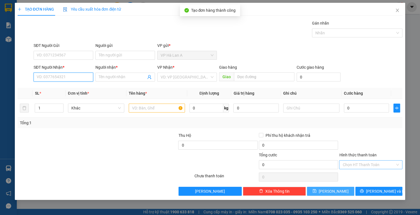
click at [79, 78] on input "SĐT Người Nhận *" at bounding box center [64, 77] width 60 height 9
click at [69, 88] on div "0962956740 - nhung" at bounding box center [63, 88] width 53 height 6
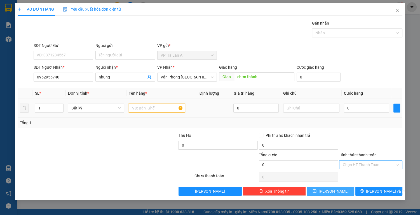
click at [143, 110] on input "text" at bounding box center [157, 108] width 56 height 9
click at [317, 189] on button "[PERSON_NAME]" at bounding box center [330, 191] width 47 height 9
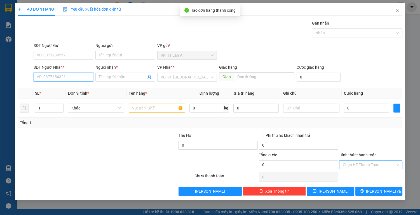
click at [82, 78] on input "SĐT Người Nhận *" at bounding box center [64, 77] width 60 height 9
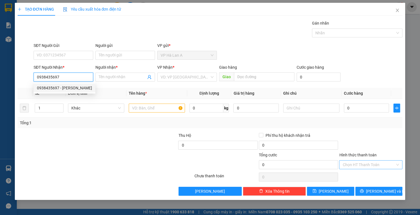
click at [78, 90] on div "0938435697 - [PERSON_NAME]" at bounding box center [64, 88] width 55 height 6
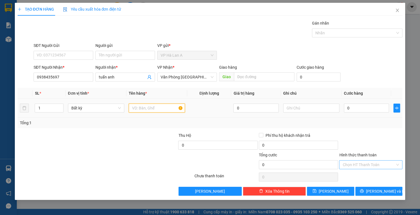
click at [152, 106] on input "text" at bounding box center [157, 108] width 56 height 9
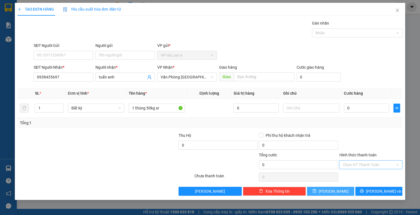
click at [329, 194] on button "[PERSON_NAME]" at bounding box center [330, 191] width 47 height 9
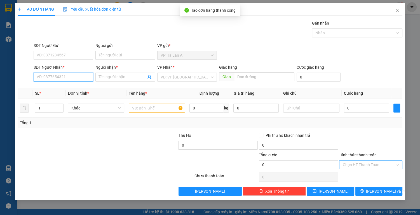
click at [75, 77] on input "SĐT Người Nhận *" at bounding box center [64, 77] width 60 height 9
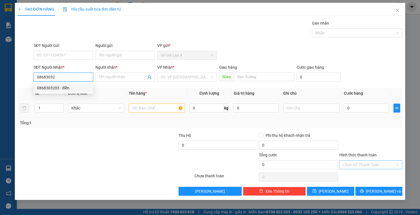
drag, startPoint x: 72, startPoint y: 88, endPoint x: 145, endPoint y: 113, distance: 76.5
click at [73, 88] on div "0868303203 - điền" at bounding box center [63, 88] width 53 height 6
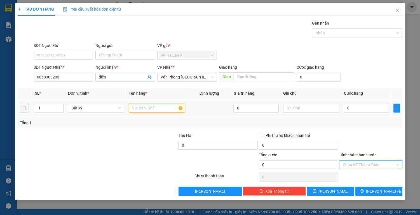
click at [155, 107] on input "text" at bounding box center [157, 108] width 56 height 9
click at [364, 108] on input "0" at bounding box center [366, 108] width 45 height 9
click at [357, 163] on input "Hình thức thanh toán" at bounding box center [368, 165] width 53 height 8
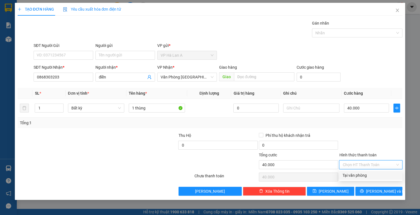
click at [360, 178] on div "Tại văn phòng" at bounding box center [370, 176] width 57 height 6
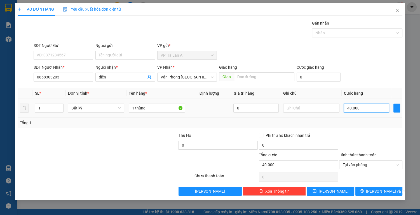
click at [364, 107] on input "40.000" at bounding box center [366, 108] width 45 height 9
click at [385, 163] on span "Tại văn phòng" at bounding box center [370, 165] width 57 height 8
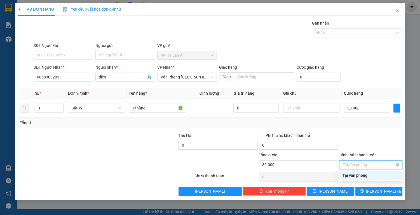
click at [385, 163] on span "Tại văn phòng" at bounding box center [370, 165] width 57 height 8
click at [374, 175] on div "Tại văn phòng" at bounding box center [370, 176] width 57 height 6
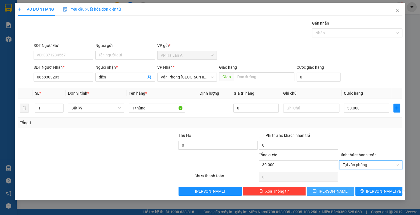
click at [340, 193] on button "[PERSON_NAME]" at bounding box center [330, 191] width 47 height 9
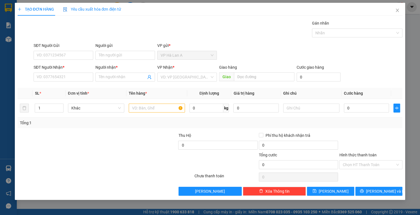
click at [59, 71] on div "SĐT Người Nhận *" at bounding box center [64, 68] width 60 height 8
click at [57, 79] on input "SĐT Người Nhận *" at bounding box center [64, 77] width 60 height 9
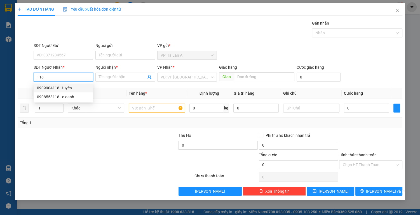
click at [58, 89] on div "0909904118 - tuyên" at bounding box center [63, 88] width 53 height 6
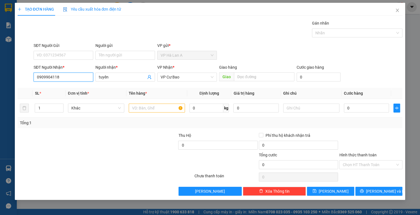
click at [67, 79] on input "0909904118" at bounding box center [64, 77] width 60 height 9
click at [74, 98] on div "0908558118 - c.oanh" at bounding box center [63, 97] width 53 height 6
click at [158, 108] on input "text" at bounding box center [157, 108] width 56 height 9
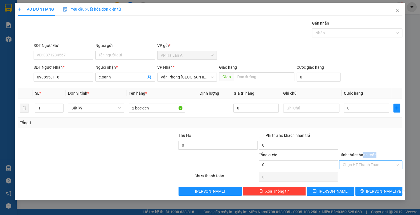
click at [362, 161] on div "Hình thức thanh toán Chọn HT Thanh Toán" at bounding box center [370, 162] width 63 height 20
click at [360, 108] on input "0" at bounding box center [366, 108] width 45 height 9
click at [376, 162] on input "Hình thức thanh toán" at bounding box center [368, 165] width 53 height 8
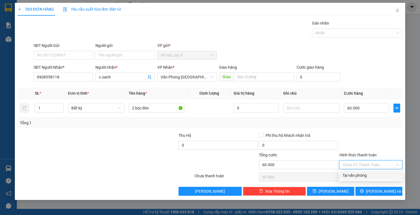
click at [369, 175] on div "Tại văn phòng" at bounding box center [370, 176] width 57 height 6
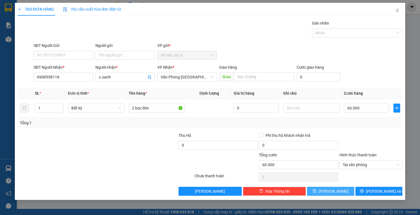
drag, startPoint x: 346, startPoint y: 191, endPoint x: 312, endPoint y: 178, distance: 36.4
click at [346, 191] on button "[PERSON_NAME]" at bounding box center [330, 191] width 47 height 9
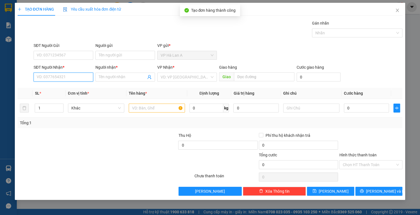
click at [78, 78] on input "SĐT Người Nhận *" at bounding box center [64, 77] width 60 height 9
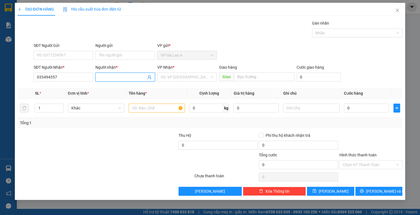
click at [101, 78] on input "Người nhận *" at bounding box center [122, 77] width 47 height 6
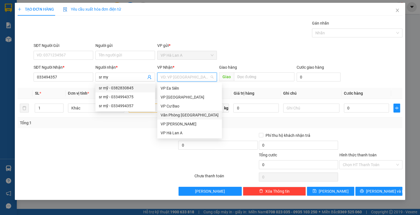
click at [198, 77] on input "search" at bounding box center [185, 77] width 49 height 8
drag, startPoint x: 183, startPoint y: 116, endPoint x: 169, endPoint y: 114, distance: 14.4
click at [183, 115] on div "Văn Phòng [GEOGRAPHIC_DATA]" at bounding box center [190, 115] width 58 height 6
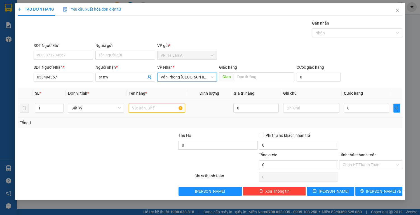
click at [154, 109] on input "text" at bounding box center [157, 108] width 56 height 9
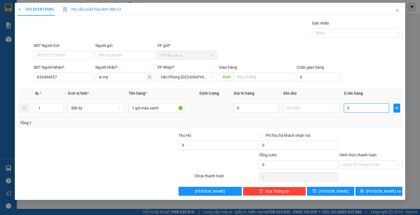
click at [368, 109] on input "0" at bounding box center [366, 108] width 45 height 9
click at [329, 191] on button "[PERSON_NAME]" at bounding box center [330, 191] width 47 height 9
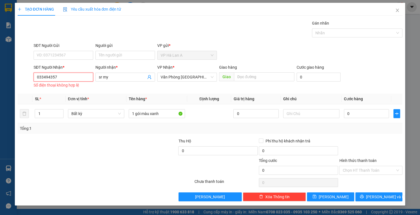
click at [43, 76] on input "033494357" at bounding box center [64, 77] width 60 height 9
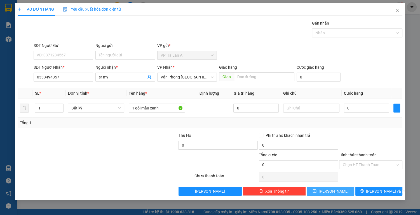
click at [332, 191] on span "[PERSON_NAME]" at bounding box center [334, 192] width 30 height 6
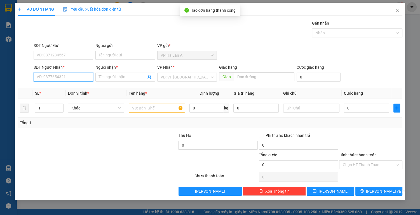
click at [69, 77] on input "SĐT Người Nhận *" at bounding box center [64, 77] width 60 height 9
click at [66, 89] on div "0358427135 - long" at bounding box center [63, 88] width 53 height 6
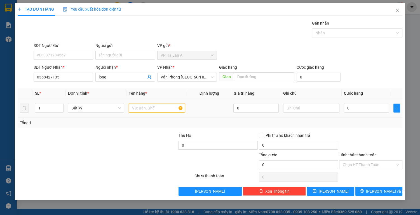
click at [155, 108] on input "text" at bounding box center [157, 108] width 56 height 9
click at [362, 106] on input "0" at bounding box center [366, 108] width 45 height 9
click at [356, 165] on input "Hình thức thanh toán" at bounding box center [368, 165] width 53 height 8
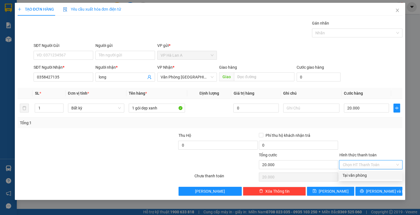
click at [353, 175] on div "Tại văn phòng" at bounding box center [370, 176] width 57 height 6
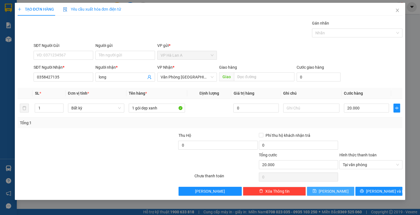
drag, startPoint x: 342, startPoint y: 193, endPoint x: 332, endPoint y: 189, distance: 10.4
click at [342, 193] on button "[PERSON_NAME]" at bounding box center [330, 191] width 47 height 9
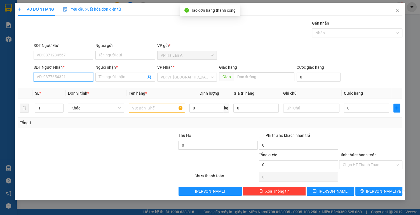
click at [73, 78] on input "SĐT Người Nhận *" at bounding box center [64, 77] width 60 height 9
click at [397, 10] on icon "close" at bounding box center [397, 10] width 3 height 3
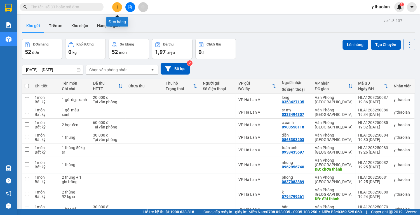
click at [116, 8] on icon "plus" at bounding box center [117, 7] width 4 height 4
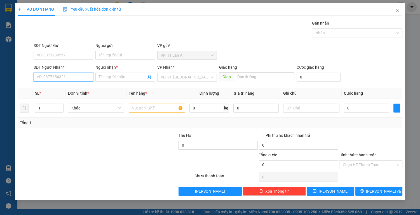
click at [67, 76] on input "SĐT Người Nhận *" at bounding box center [64, 77] width 60 height 9
click at [128, 78] on input "Người nhận *" at bounding box center [122, 77] width 47 height 6
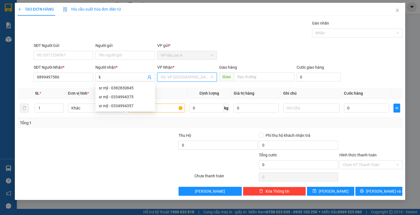
click at [186, 77] on input "search" at bounding box center [185, 77] width 49 height 8
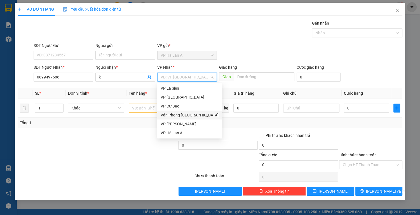
click at [175, 116] on div "Văn Phòng [GEOGRAPHIC_DATA]" at bounding box center [190, 115] width 58 height 6
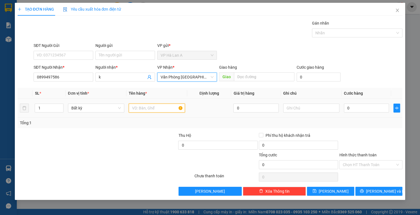
click at [148, 108] on input "text" at bounding box center [157, 108] width 56 height 9
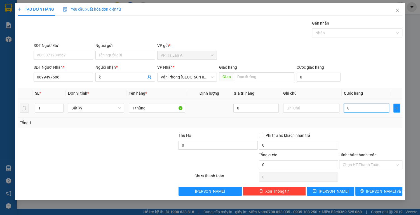
click at [362, 109] on input "0" at bounding box center [366, 108] width 45 height 9
click at [363, 165] on input "Hình thức thanh toán" at bounding box center [368, 165] width 53 height 8
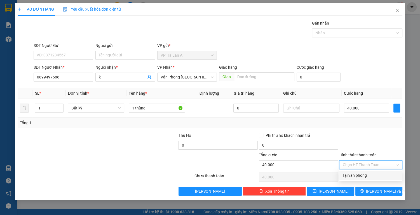
click at [358, 175] on div "Tại văn phòng" at bounding box center [370, 176] width 57 height 6
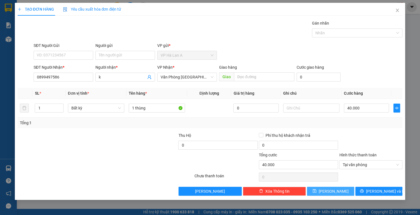
click at [335, 191] on span "[PERSON_NAME]" at bounding box center [334, 192] width 30 height 6
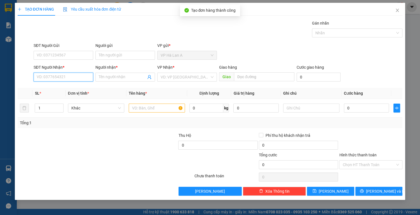
click at [62, 78] on input "SĐT Người Nhận *" at bounding box center [64, 77] width 60 height 9
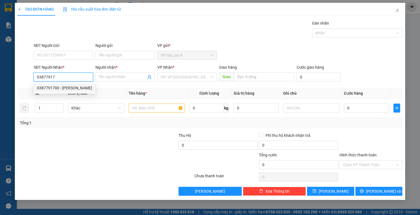
click at [59, 90] on div "0387791700 - [PERSON_NAME]" at bounding box center [64, 88] width 55 height 6
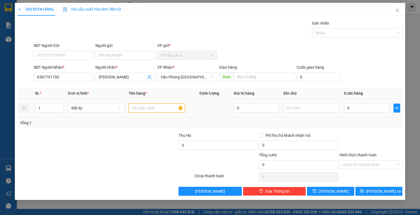
click at [148, 106] on input "text" at bounding box center [157, 108] width 56 height 9
click at [242, 77] on input "text" at bounding box center [264, 76] width 60 height 9
click at [359, 109] on input "0" at bounding box center [366, 108] width 45 height 9
click at [356, 163] on input "Hình thức thanh toán" at bounding box center [368, 165] width 53 height 8
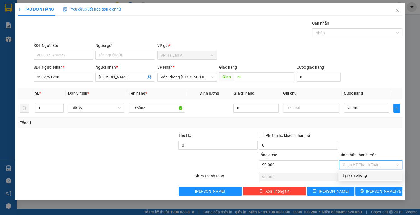
click at [355, 175] on div "Tại văn phòng" at bounding box center [370, 176] width 57 height 6
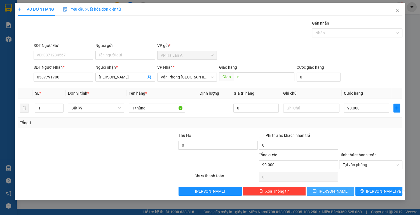
click at [341, 190] on button "[PERSON_NAME]" at bounding box center [330, 191] width 47 height 9
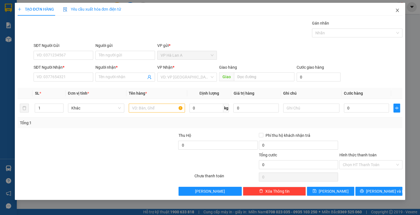
click at [398, 12] on icon "close" at bounding box center [397, 10] width 4 height 4
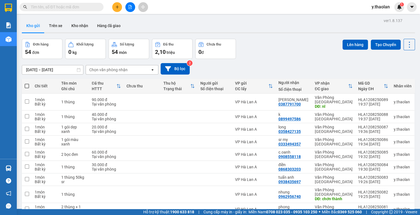
click at [25, 85] on th at bounding box center [27, 86] width 10 height 15
click at [26, 85] on span at bounding box center [27, 86] width 4 height 4
click at [27, 83] on input "checkbox" at bounding box center [27, 83] width 0 height 0
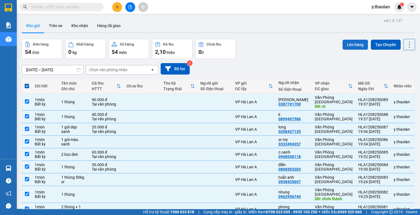
click at [351, 43] on button "Lên hàng" at bounding box center [354, 45] width 25 height 10
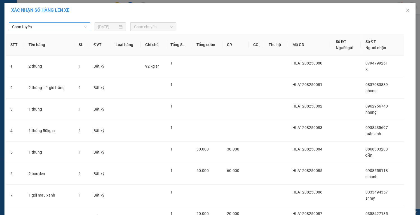
click at [66, 28] on span "Chọn tuyến" at bounding box center [49, 27] width 75 height 8
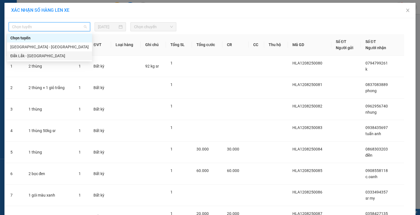
click at [44, 56] on div "Đắk Lắk - [GEOGRAPHIC_DATA]" at bounding box center [49, 56] width 78 height 6
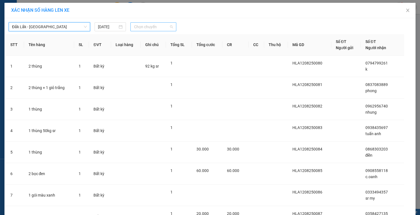
click at [157, 28] on span "Chọn chuyến" at bounding box center [153, 27] width 39 height 8
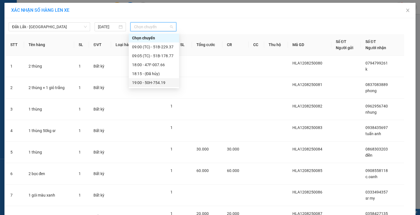
click at [159, 84] on div "19:00 - 50H-754.19" at bounding box center [154, 83] width 44 height 6
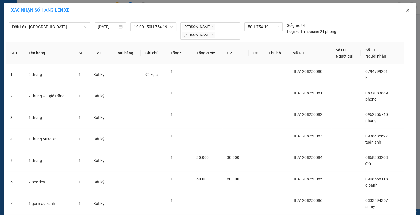
click at [405, 10] on icon "close" at bounding box center [407, 10] width 4 height 4
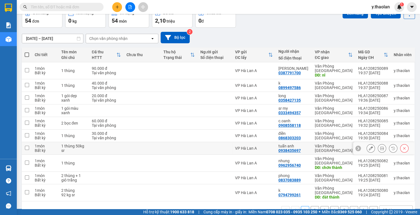
scroll to position [32, 0]
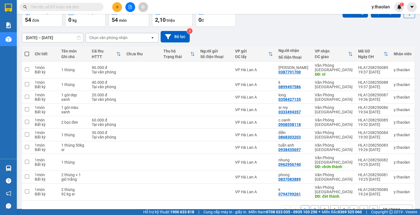
click at [388, 207] on div "10 / trang" at bounding box center [391, 210] width 17 height 6
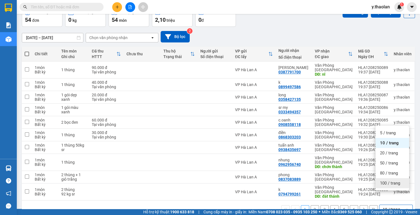
click at [392, 184] on span "100 / trang" at bounding box center [390, 184] width 20 height 6
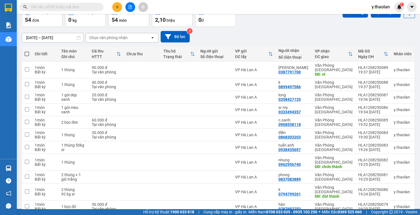
click at [27, 54] on span at bounding box center [27, 54] width 4 height 4
click at [27, 51] on input "checkbox" at bounding box center [27, 51] width 0 height 0
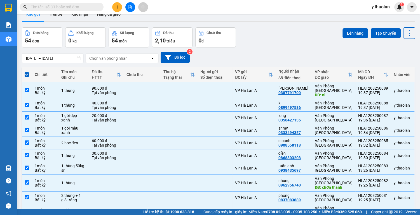
scroll to position [0, 0]
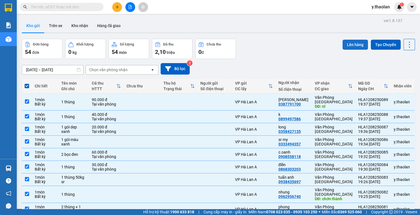
click at [350, 43] on button "Lên hàng" at bounding box center [354, 45] width 25 height 10
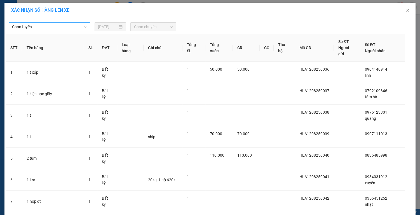
click at [67, 28] on span "Chọn tuyến" at bounding box center [49, 27] width 75 height 8
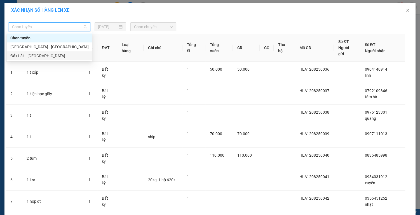
click at [48, 57] on div "Đắk Lắk - [GEOGRAPHIC_DATA]" at bounding box center [49, 56] width 78 height 6
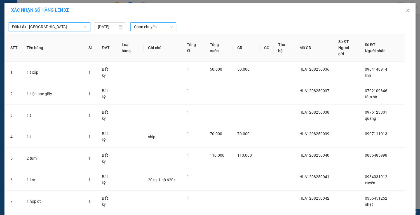
click at [153, 27] on span "Chọn chuyến" at bounding box center [153, 27] width 39 height 8
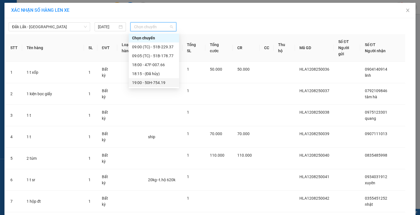
click at [155, 83] on div "19:00 - 50H-754.19" at bounding box center [154, 83] width 44 height 6
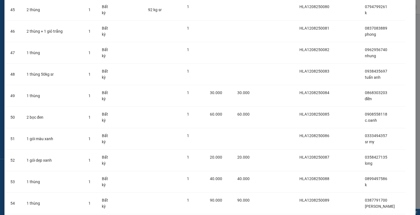
scroll to position [1031, 0]
